Goal: Information Seeking & Learning: Check status

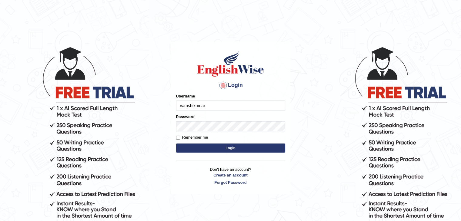
type input "vamshikumar"
click at [188, 137] on label "Remember me" at bounding box center [192, 138] width 32 height 6
click at [180, 137] on input "Remember me" at bounding box center [178, 138] width 4 height 4
checkbox input "true"
click at [213, 147] on button "Login" at bounding box center [230, 148] width 109 height 9
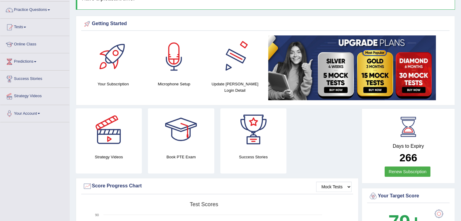
scroll to position [46, 0]
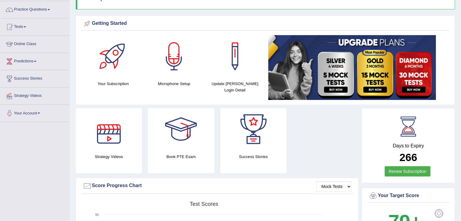
click at [115, 147] on div at bounding box center [109, 129] width 42 height 42
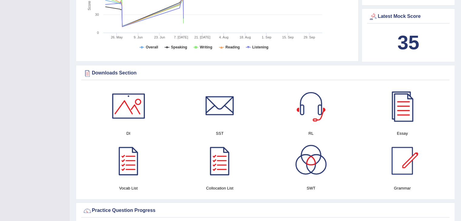
scroll to position [245, 0]
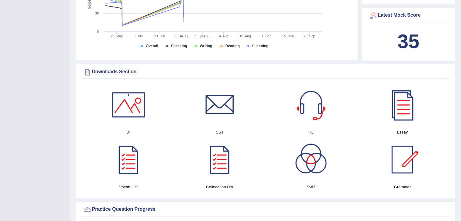
click at [122, 117] on div at bounding box center [128, 105] width 42 height 42
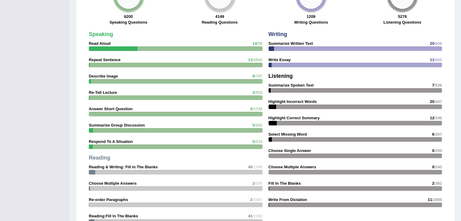
scroll to position [494, 0]
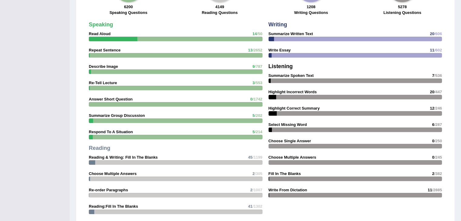
click at [245, 37] on div at bounding box center [176, 39] width 174 height 5
click at [178, 29] on div "Speaking Read Aloud 14 /50 Repeat Sentence 13 /2652 Describe Image 9 /787 Re-Te…" at bounding box center [176, 128] width 180 height 218
click at [122, 4] on div "6200 Speaking Questions" at bounding box center [128, 10] width 85 height 13
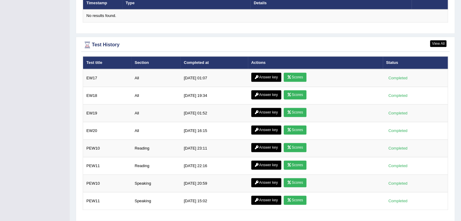
scroll to position [780, 0]
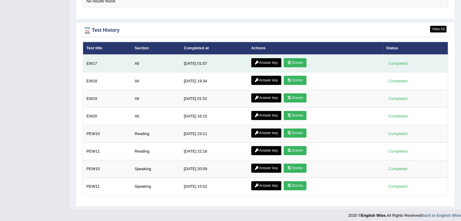
click at [292, 59] on link "Scores" at bounding box center [295, 62] width 22 height 9
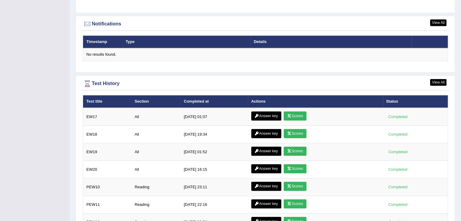
scroll to position [727, 0]
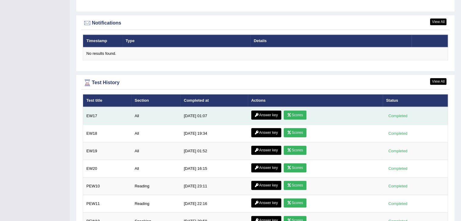
click at [255, 113] on icon at bounding box center [257, 115] width 5 height 4
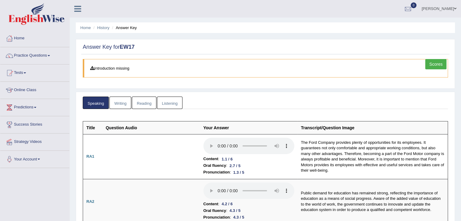
click at [112, 70] on blockquote "Introduction missing" at bounding box center [265, 68] width 365 height 18
click at [121, 106] on link "Writing" at bounding box center [120, 103] width 22 height 12
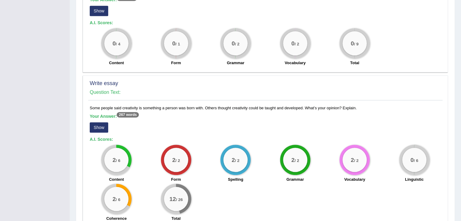
scroll to position [354, 0]
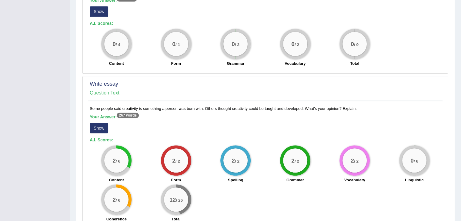
click at [121, 113] on sup "267 words" at bounding box center [128, 115] width 22 height 5
click at [97, 123] on button "Show" at bounding box center [99, 128] width 18 height 10
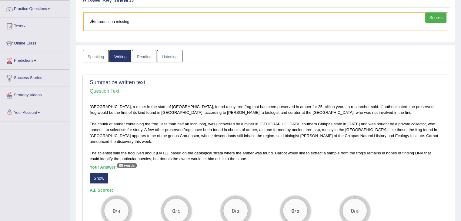
scroll to position [0, 0]
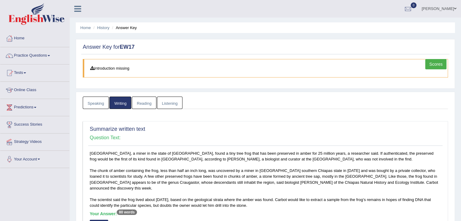
click at [139, 106] on link "Reading" at bounding box center [144, 103] width 24 height 12
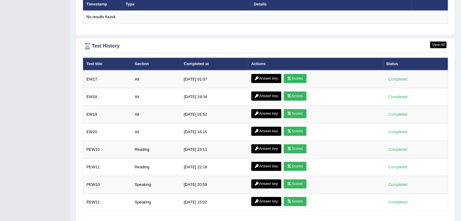
scroll to position [764, 0]
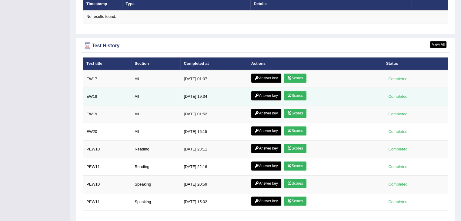
click at [289, 94] on icon at bounding box center [289, 96] width 5 height 4
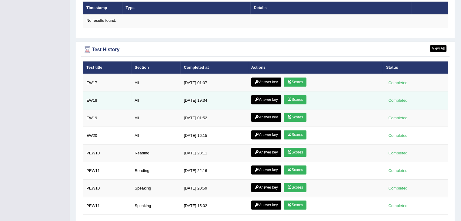
click at [269, 97] on link "Answer key" at bounding box center [266, 99] width 30 height 9
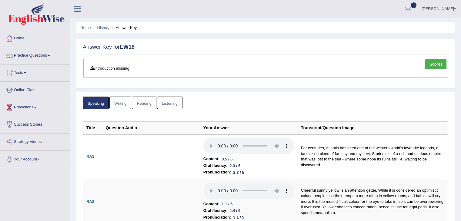
click at [431, 65] on link "Scores" at bounding box center [435, 64] width 21 height 10
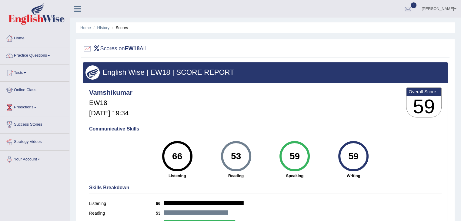
click at [425, 90] on b "Overall Score" at bounding box center [424, 91] width 31 height 5
click at [329, 38] on div "Home History Scores Scores on EW18 All English Wise | EW18 | SCORE REPORT Vamsh…" at bounding box center [265, 151] width 391 height 303
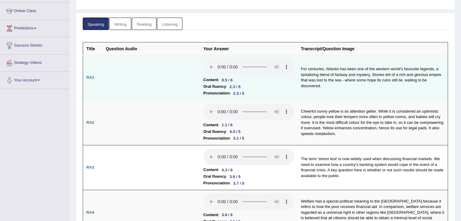
scroll to position [14, 0]
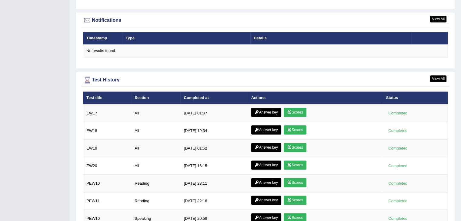
scroll to position [731, 0]
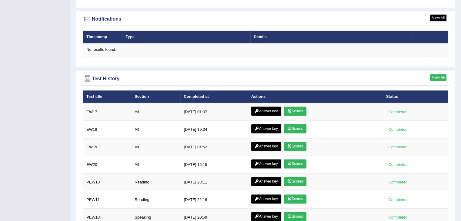
click at [437, 75] on link "View All" at bounding box center [438, 77] width 16 height 7
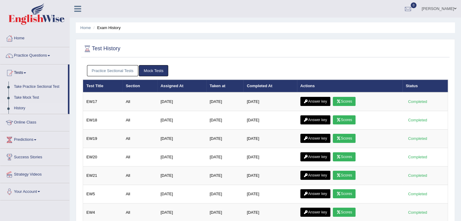
click at [154, 71] on link "Mock Tests" at bounding box center [153, 70] width 29 height 11
click at [117, 72] on link "Practice Sectional Tests" at bounding box center [113, 70] width 52 height 11
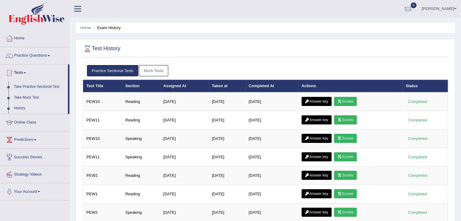
click at [28, 97] on link "Take Mock Test" at bounding box center [39, 97] width 57 height 11
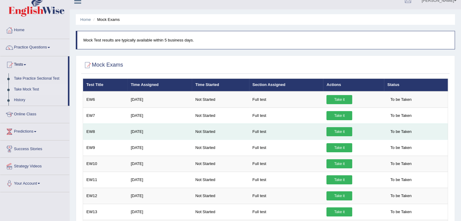
scroll to position [8, 0]
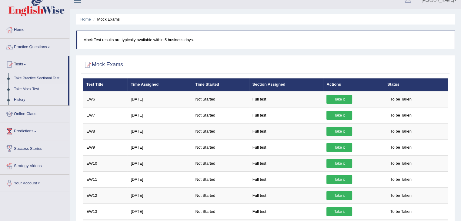
click at [35, 99] on link "History" at bounding box center [39, 100] width 57 height 11
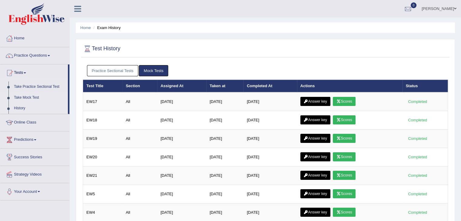
click at [42, 99] on link "Take Mock Test" at bounding box center [39, 97] width 57 height 11
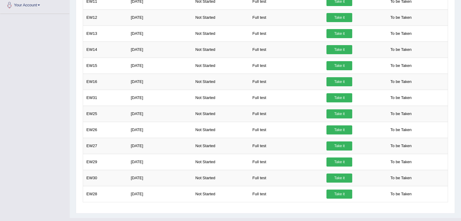
scroll to position [197, 0]
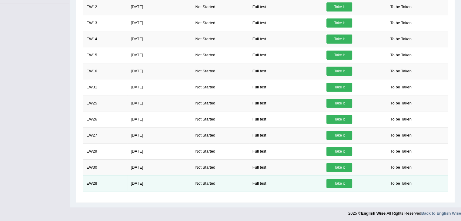
click at [342, 181] on link "Take it" at bounding box center [340, 183] width 26 height 9
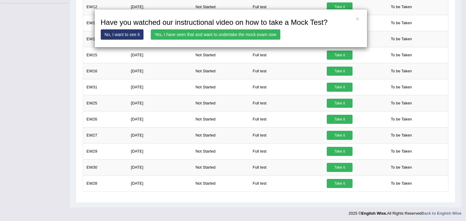
click at [136, 36] on link "No, I want to see it" at bounding box center [122, 34] width 43 height 10
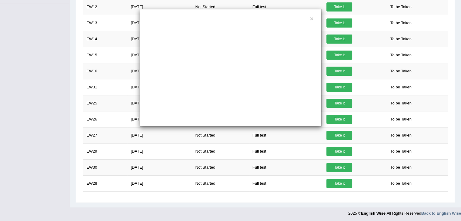
scroll to position [0, 0]
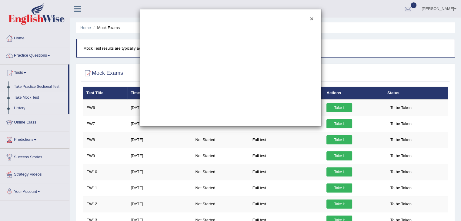
click at [313, 15] on button "×" at bounding box center [312, 18] width 4 height 6
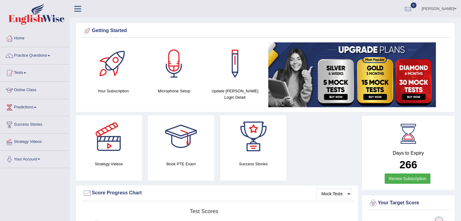
click at [79, 11] on icon at bounding box center [77, 9] width 7 height 8
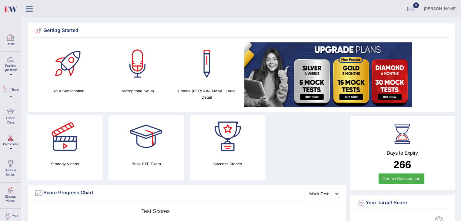
click at [15, 94] on link "Tests" at bounding box center [10, 92] width 21 height 20
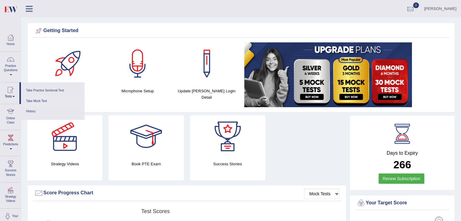
click at [39, 102] on link "Take Mock Test" at bounding box center [53, 101] width 58 height 11
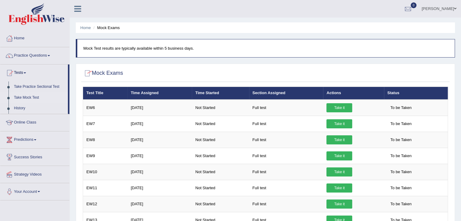
click at [38, 137] on link "Predictions" at bounding box center [34, 139] width 69 height 15
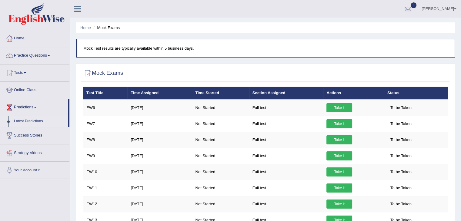
click at [32, 124] on link "Latest Predictions" at bounding box center [39, 121] width 57 height 11
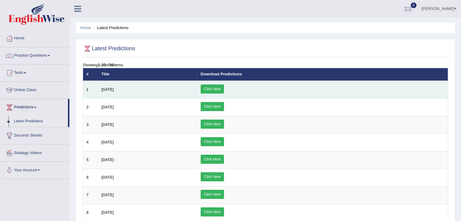
click at [224, 89] on link "Click Here" at bounding box center [212, 89] width 23 height 9
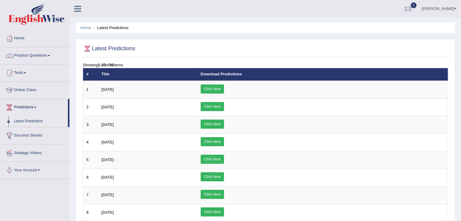
click at [64, 136] on link "Success Stories" at bounding box center [34, 134] width 69 height 15
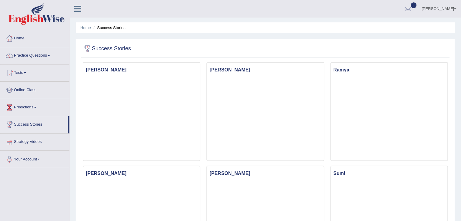
click at [26, 142] on link "Strategy Videos" at bounding box center [34, 141] width 69 height 15
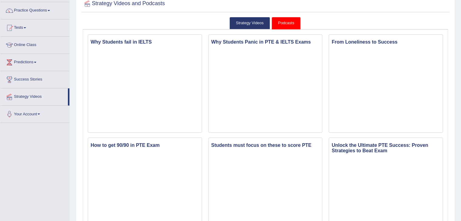
scroll to position [40, 0]
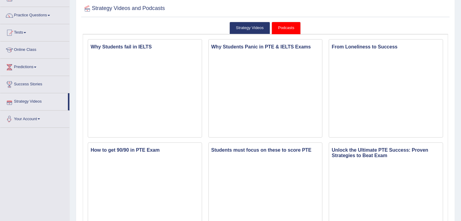
click at [34, 122] on link "Your Account" at bounding box center [34, 118] width 69 height 15
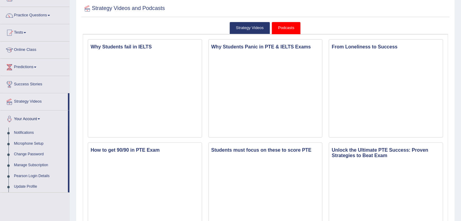
click at [112, 15] on div "Strategy Videos and Podcasts" at bounding box center [265, 9] width 368 height 15
click at [48, 23] on li "Practice Questions Speaking Practice Read Aloud Repeat Sentence Describe Image …" at bounding box center [34, 15] width 69 height 17
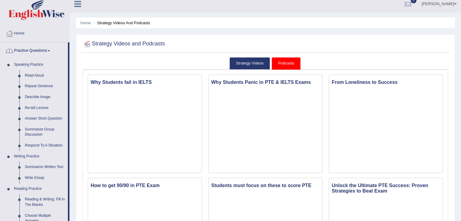
scroll to position [0, 0]
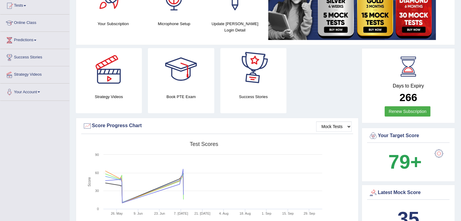
scroll to position [72, 0]
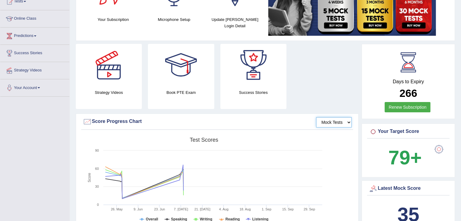
click at [347, 121] on select "Mock Tests" at bounding box center [333, 122] width 35 height 10
click at [317, 117] on select "Mock Tests" at bounding box center [333, 122] width 35 height 10
click at [340, 122] on select "Mock Tests" at bounding box center [333, 122] width 35 height 10
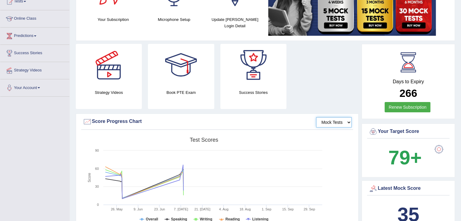
click at [317, 117] on select "Mock Tests" at bounding box center [333, 122] width 35 height 10
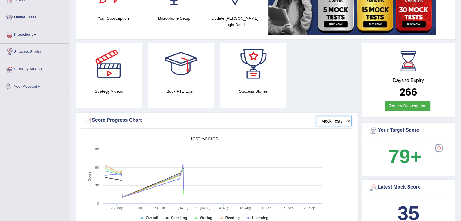
scroll to position [0, 0]
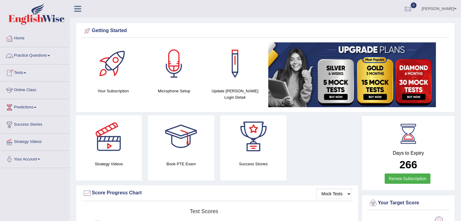
click at [32, 76] on link "Tests" at bounding box center [34, 72] width 69 height 15
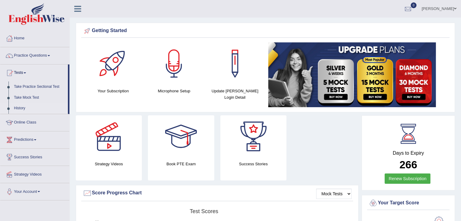
click at [29, 107] on link "History" at bounding box center [39, 108] width 57 height 11
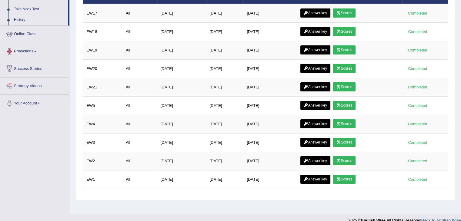
scroll to position [97, 0]
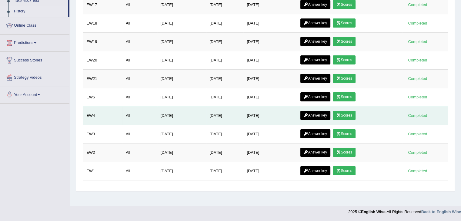
click at [320, 114] on link "Answer key" at bounding box center [315, 115] width 30 height 9
